Goal: Information Seeking & Learning: Learn about a topic

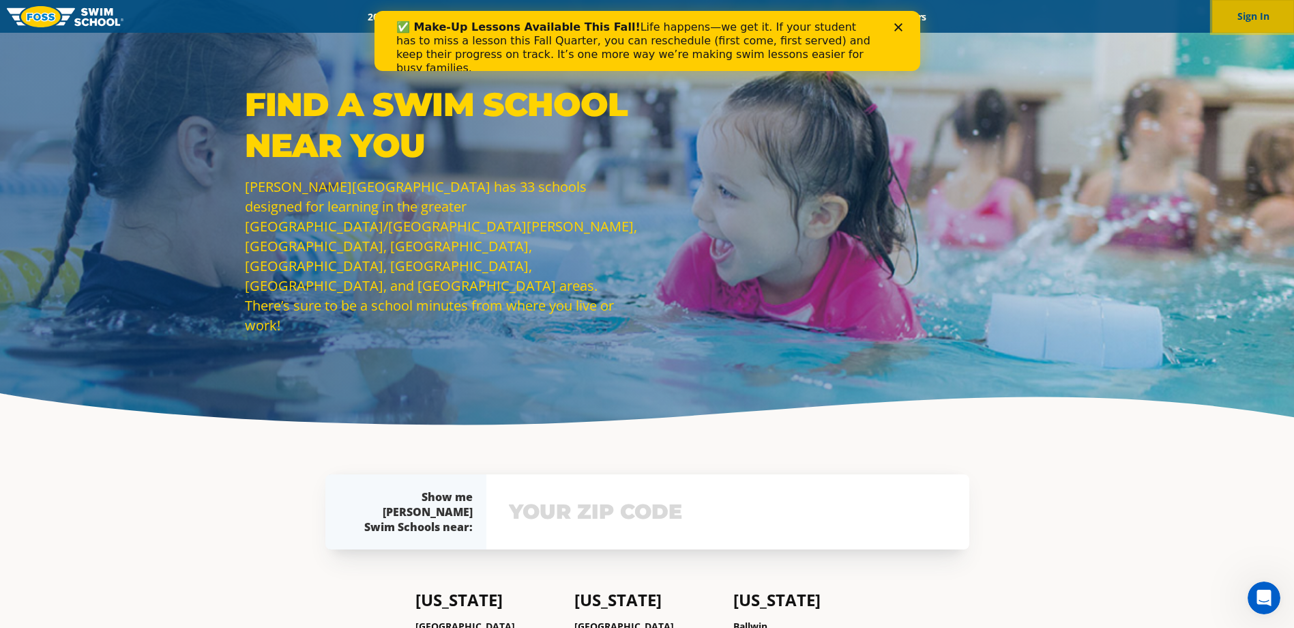
click at [1242, 14] on button "Sign In" at bounding box center [1253, 16] width 82 height 33
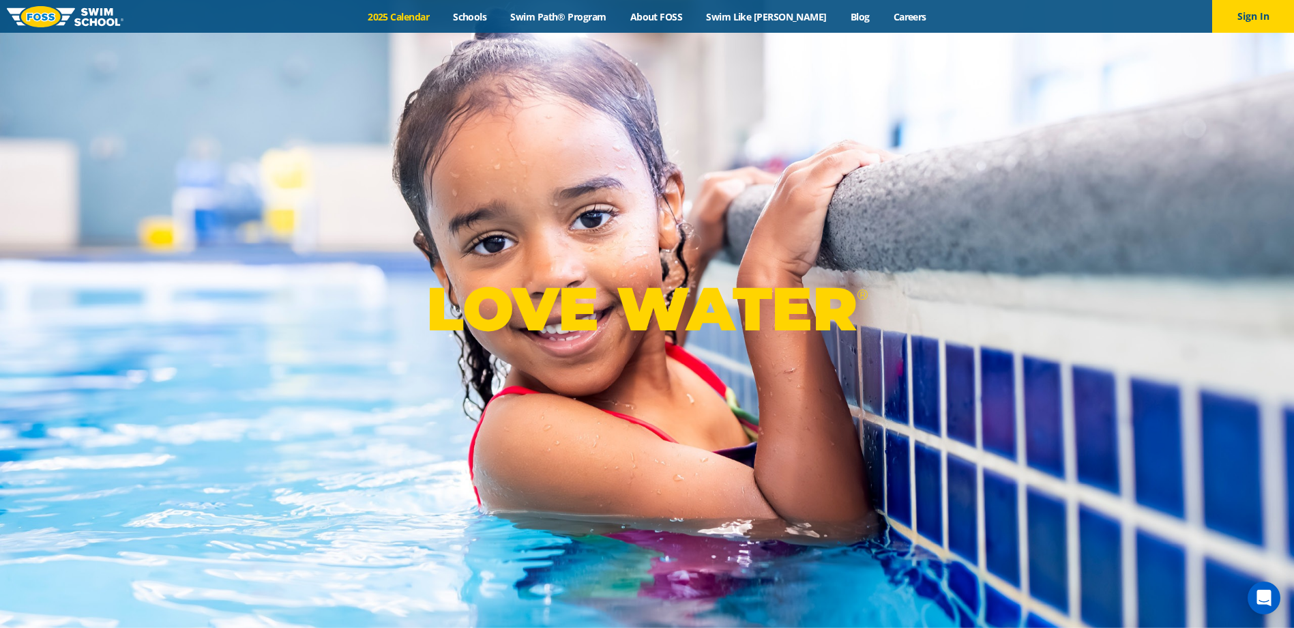
click at [424, 11] on link "2025 Calendar" at bounding box center [398, 16] width 85 height 13
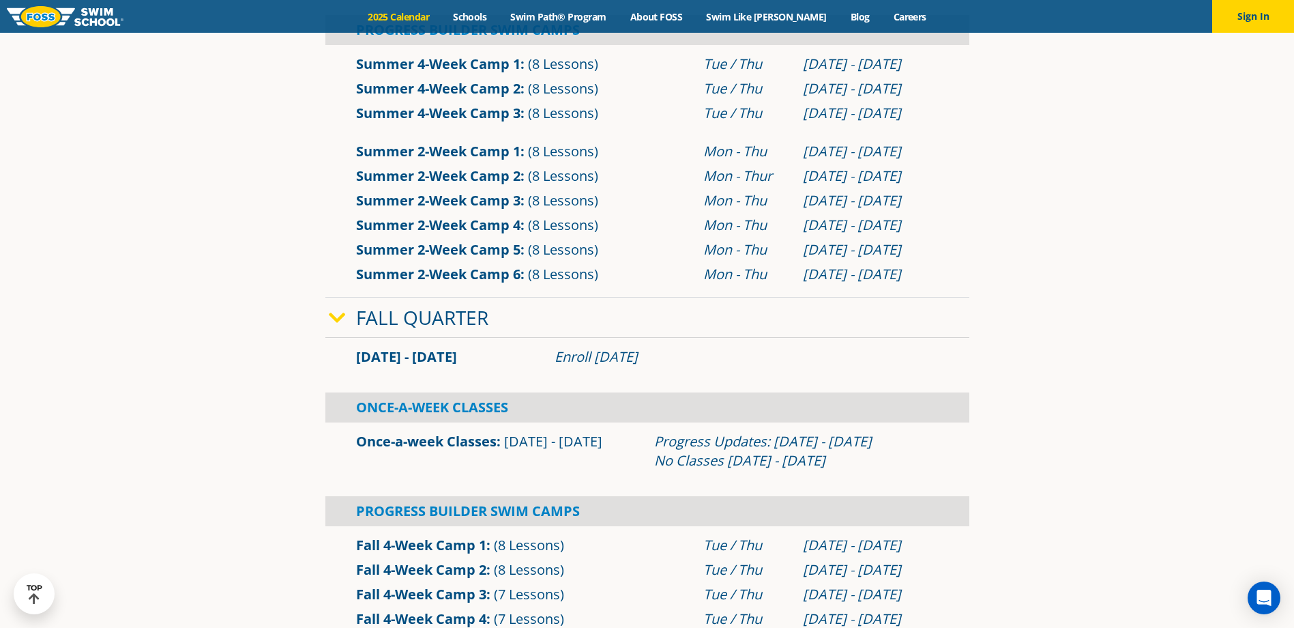
scroll to position [819, 0]
